Goal: Find specific page/section: Find specific page/section

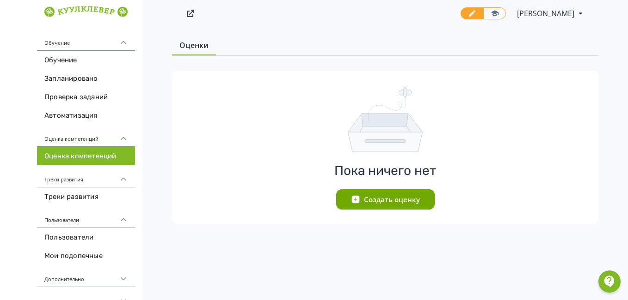
click at [80, 140] on div "Оценка компетенций" at bounding box center [86, 136] width 98 height 22
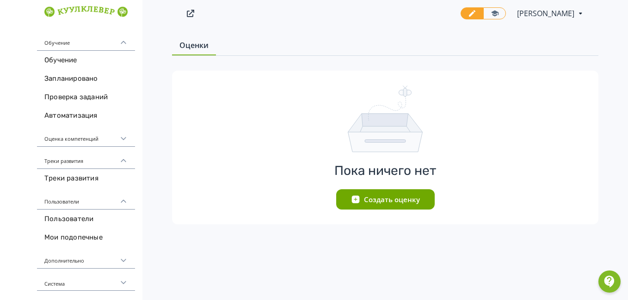
click at [80, 140] on div "Оценка компетенций" at bounding box center [86, 136] width 98 height 22
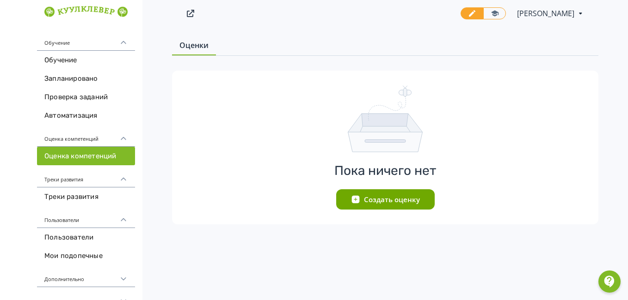
click at [75, 182] on div "Треки развития" at bounding box center [86, 176] width 98 height 22
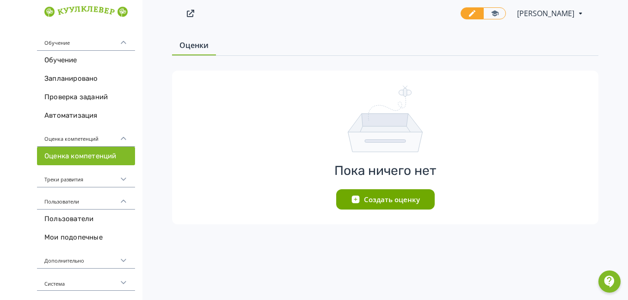
click at [74, 184] on div "Треки развития" at bounding box center [86, 176] width 98 height 22
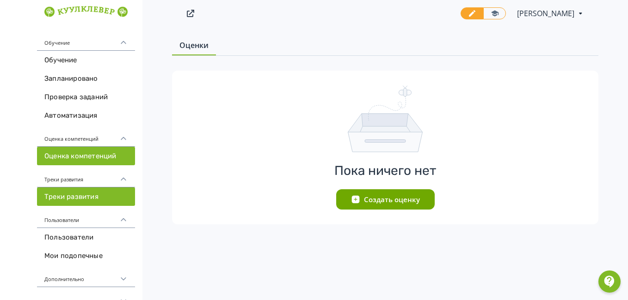
click at [74, 201] on link "Треки развития" at bounding box center [86, 197] width 98 height 18
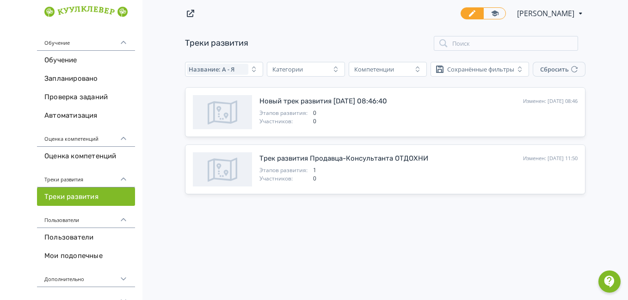
click at [79, 222] on div "Пользователи" at bounding box center [86, 217] width 98 height 22
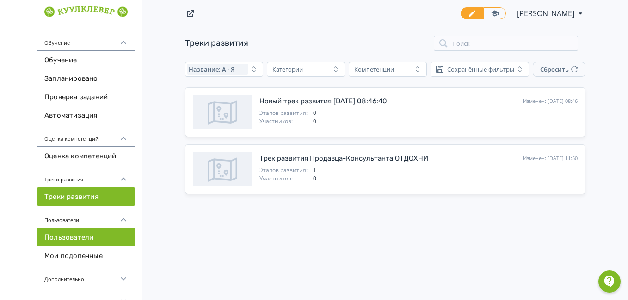
scroll to position [15, 0]
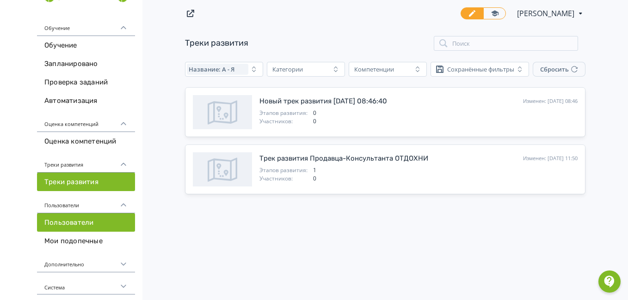
click at [76, 224] on link "Пользователи" at bounding box center [86, 223] width 98 height 18
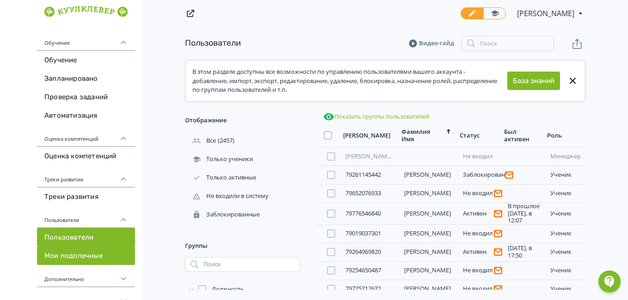
click at [82, 255] on link "Мои подопечные" at bounding box center [86, 256] width 98 height 18
